Goal: Find specific page/section: Find specific page/section

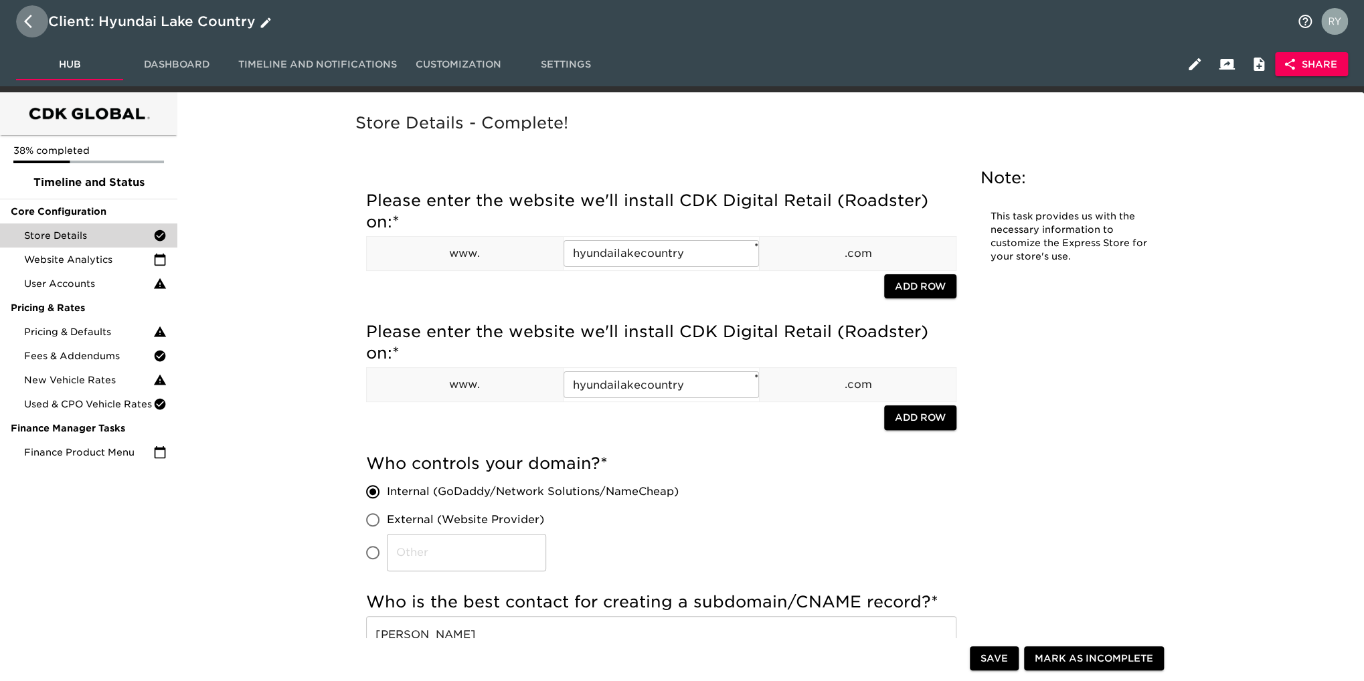
click at [25, 17] on icon "button" at bounding box center [32, 21] width 16 height 16
select select "10"
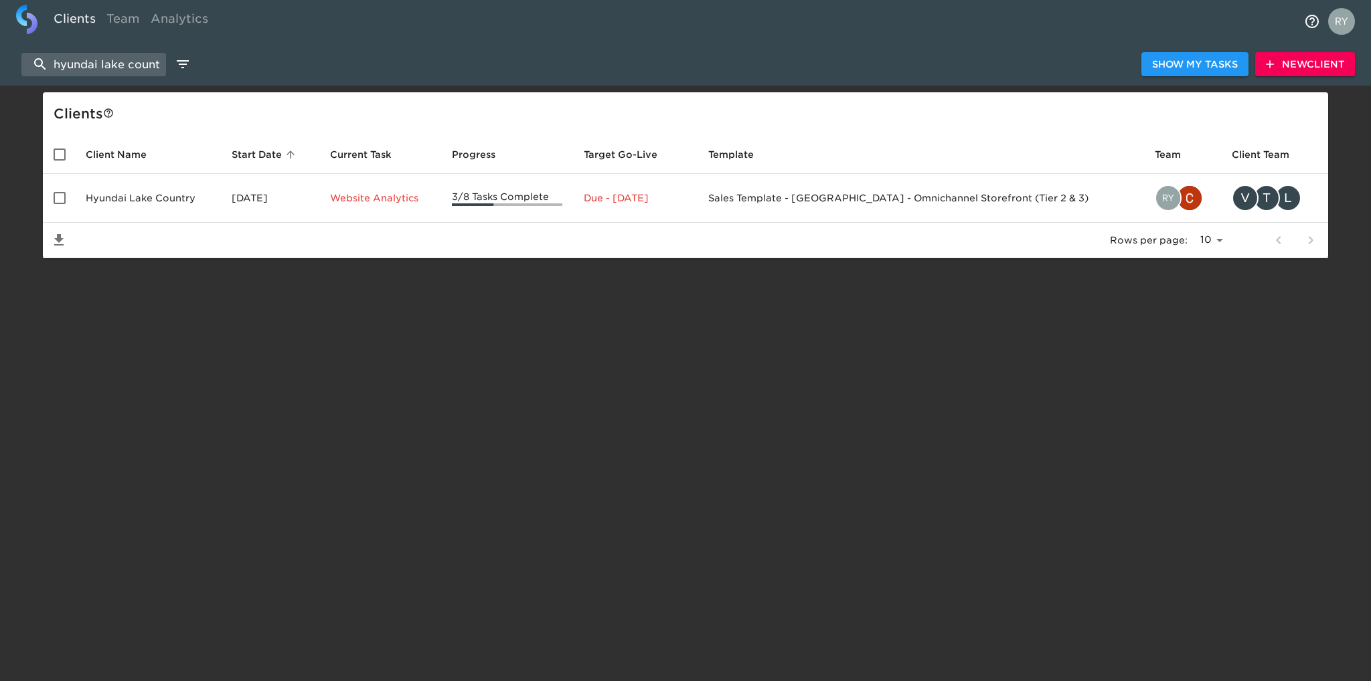
drag, startPoint x: 162, startPoint y: 62, endPoint x: 18, endPoint y: 64, distance: 143.9
click at [18, 64] on div "hyundai lake country Show My Tasks New Client" at bounding box center [685, 64] width 1371 height 43
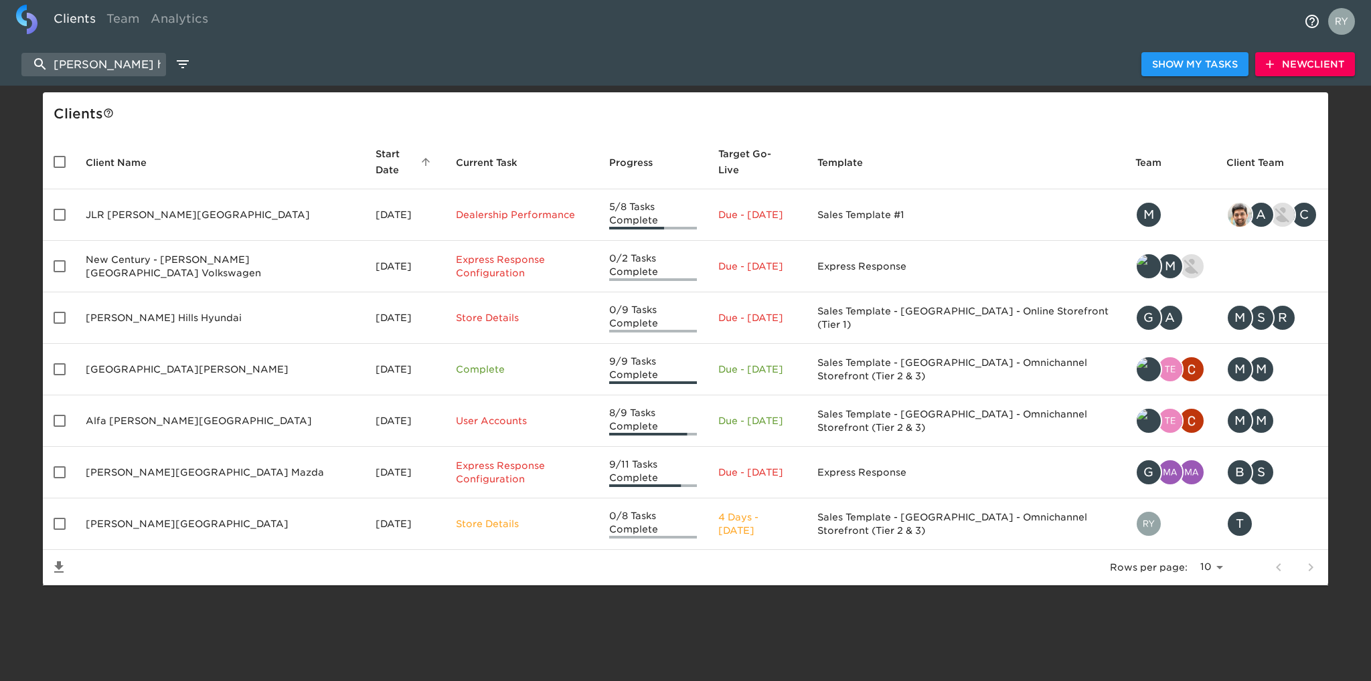
type input "[PERSON_NAME] hi"
